Goal: Navigation & Orientation: Find specific page/section

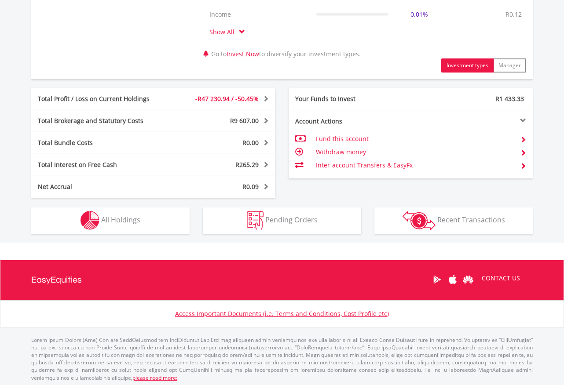
scroll to position [429, 0]
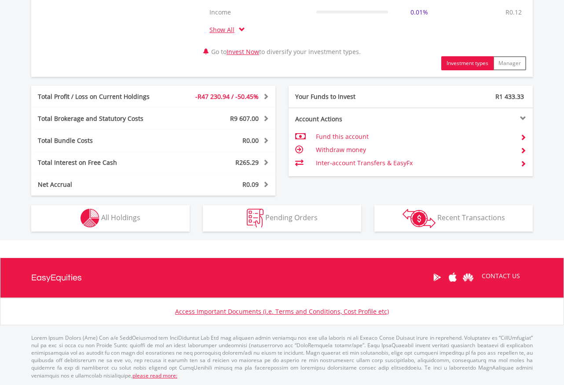
click at [132, 232] on div "R47 819.25 CURRENT VALUE Movement on Current Holdings: -R47 230.94 Profit & Los…" at bounding box center [281, 42] width 589 height 398
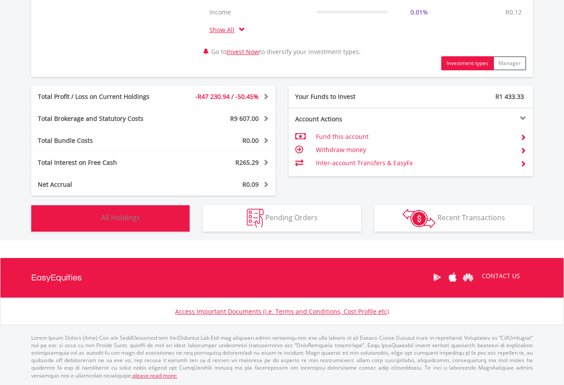
click at [130, 228] on button "Holdings All Holdings" at bounding box center [110, 218] width 158 height 26
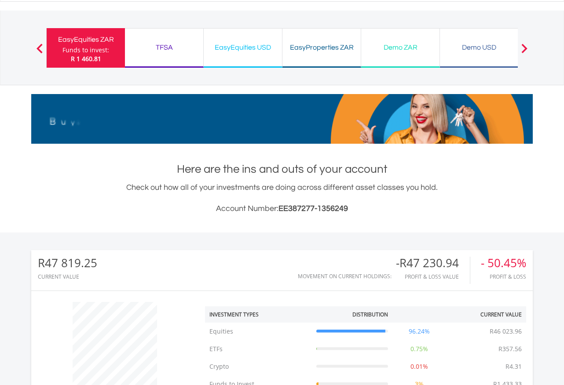
scroll to position [0, 0]
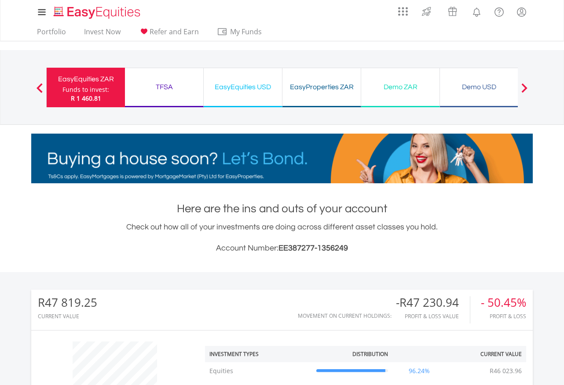
click at [165, 85] on div "TFSA" at bounding box center [164, 87] width 68 height 12
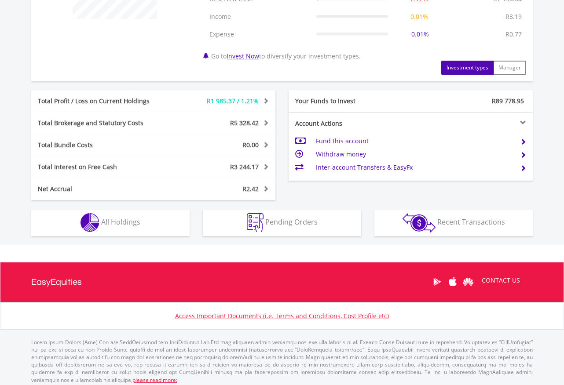
scroll to position [412, 0]
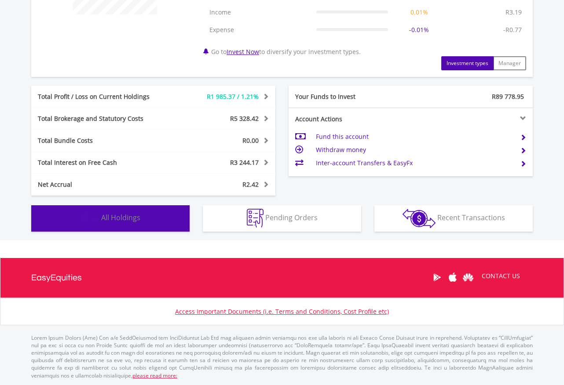
click at [157, 223] on button "Holdings All Holdings" at bounding box center [110, 218] width 158 height 26
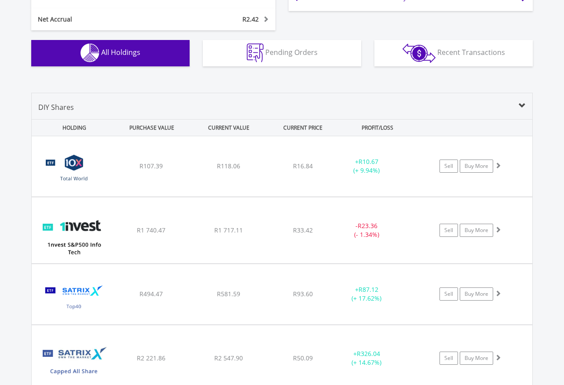
scroll to position [582, 0]
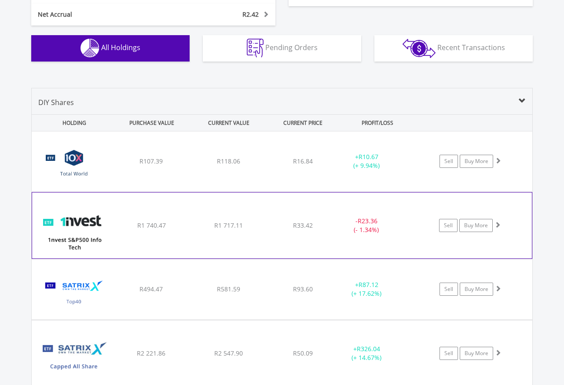
click at [203, 192] on div "﻿ 1nvest S&P500 Info Tech Index Feeder ETF R1 740.47 R1 717.11 R33.42 - R23.36 …" at bounding box center [282, 161] width 500 height 60
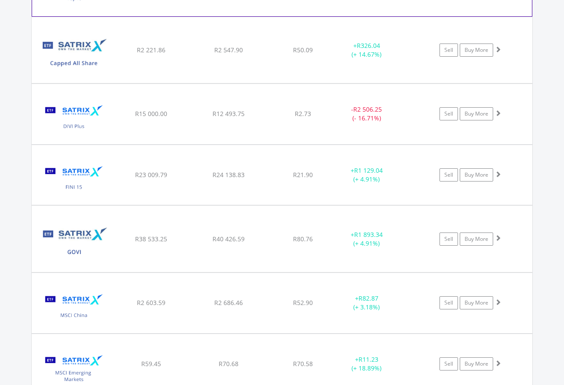
scroll to position [1066, 0]
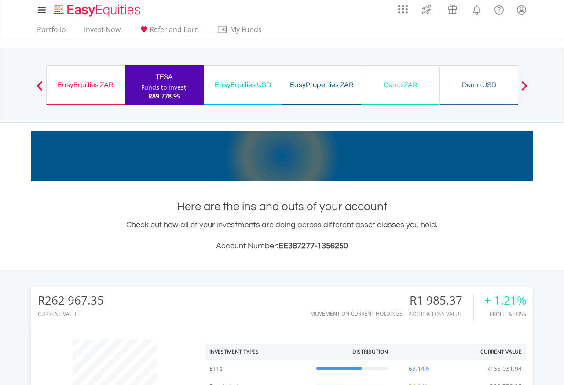
scroll to position [0, 0]
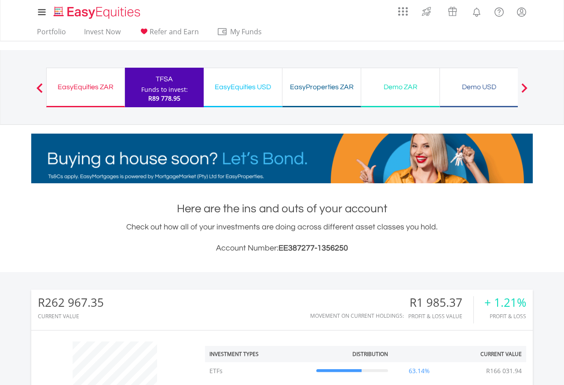
click at [262, 98] on div "EasyEquities USD Funds to invest: R89 778.95" at bounding box center [243, 88] width 79 height 40
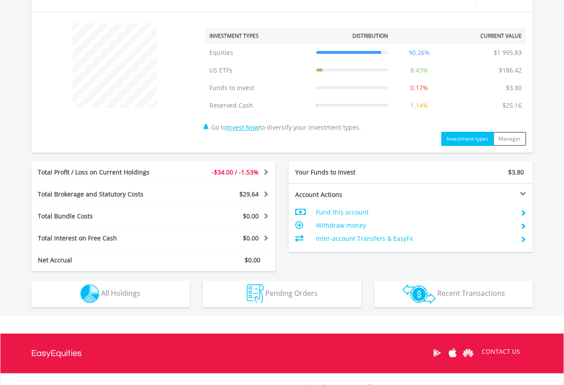
scroll to position [394, 0]
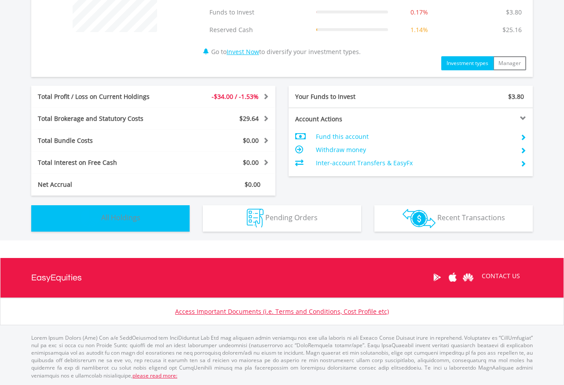
click at [113, 221] on span "All Holdings" at bounding box center [120, 218] width 39 height 10
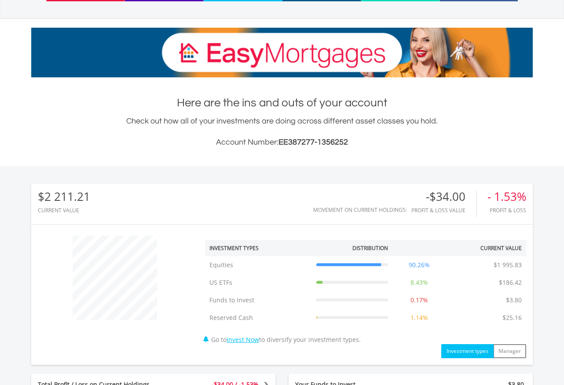
scroll to position [0, 0]
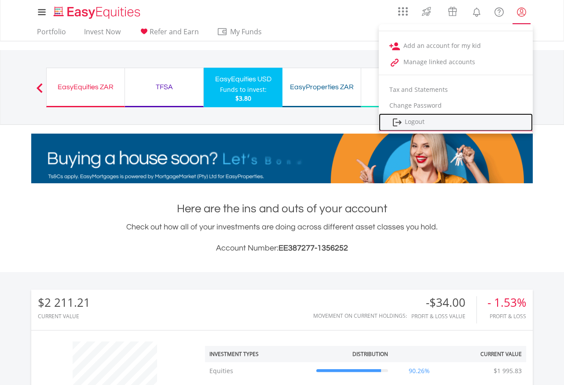
click at [415, 121] on link "Logout" at bounding box center [456, 122] width 154 height 18
